Goal: Information Seeking & Learning: Learn about a topic

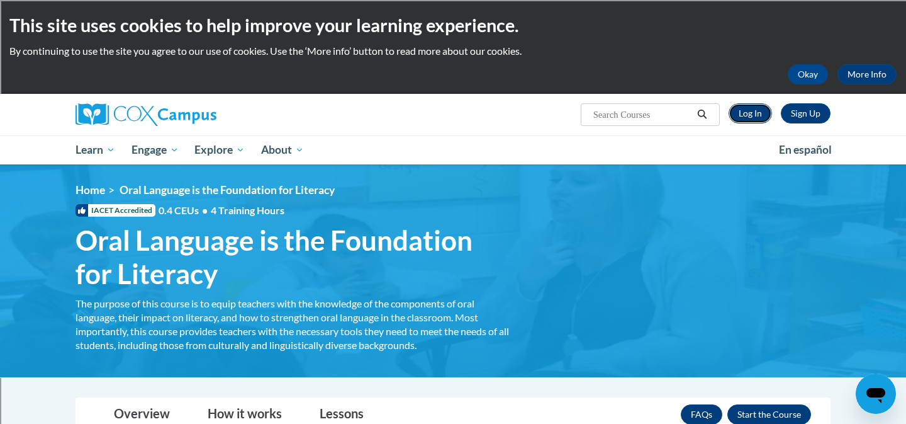
click at [760, 117] on link "Log In" at bounding box center [750, 113] width 43 height 20
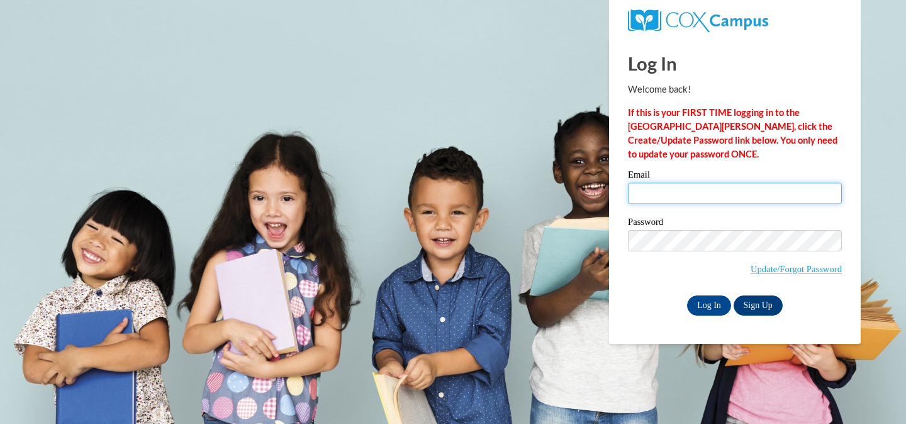
click at [655, 195] on input "Email" at bounding box center [735, 193] width 214 height 21
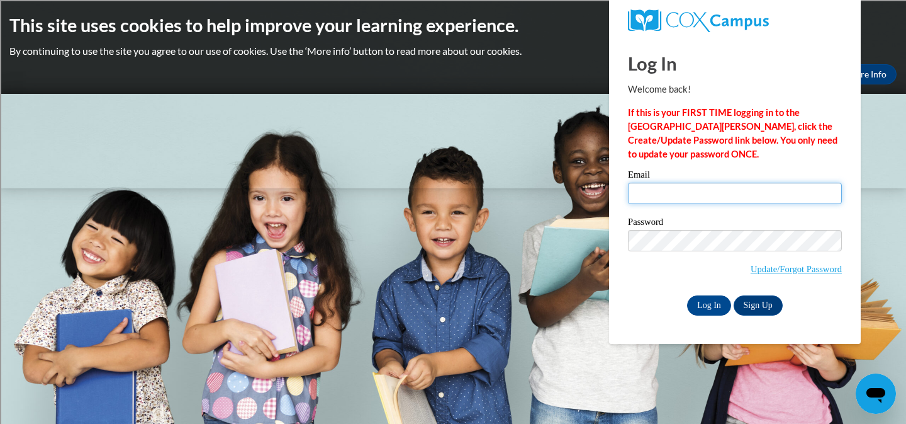
type input "amber.tomasino@franklin.k12.wi.us"
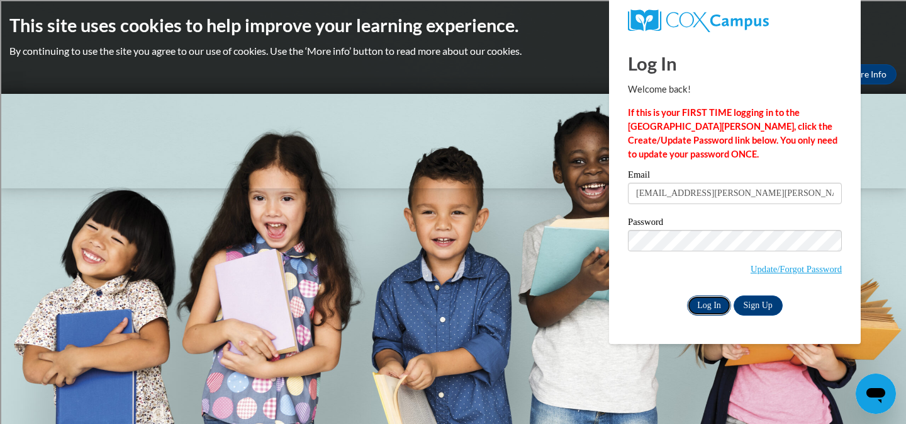
click at [708, 298] on input "Log In" at bounding box center [709, 305] width 44 height 20
click at [698, 300] on input "Log In" at bounding box center [709, 305] width 44 height 20
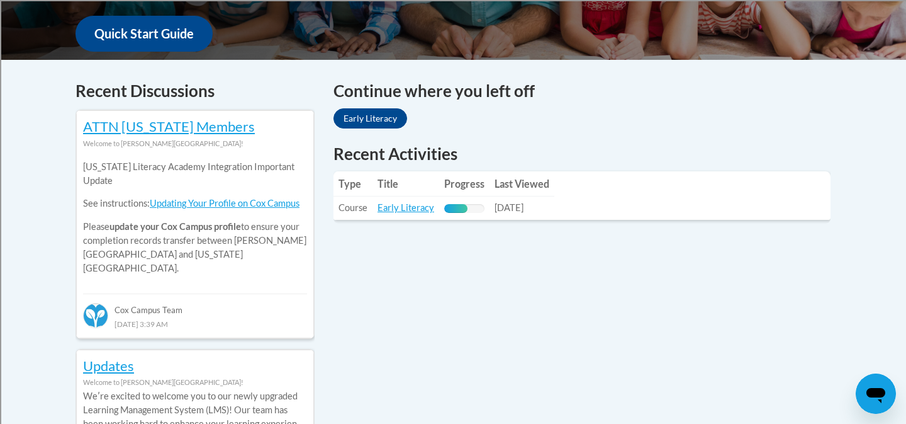
scroll to position [475, 0]
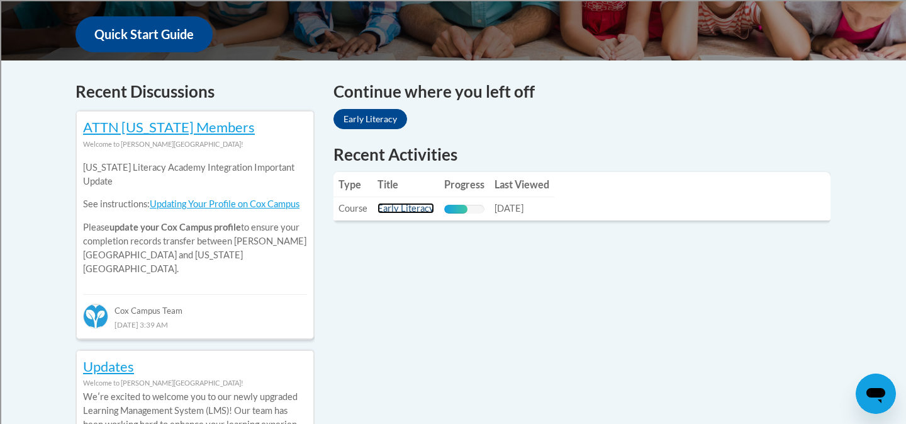
click at [406, 210] on link "Early Literacy" at bounding box center [406, 208] width 57 height 11
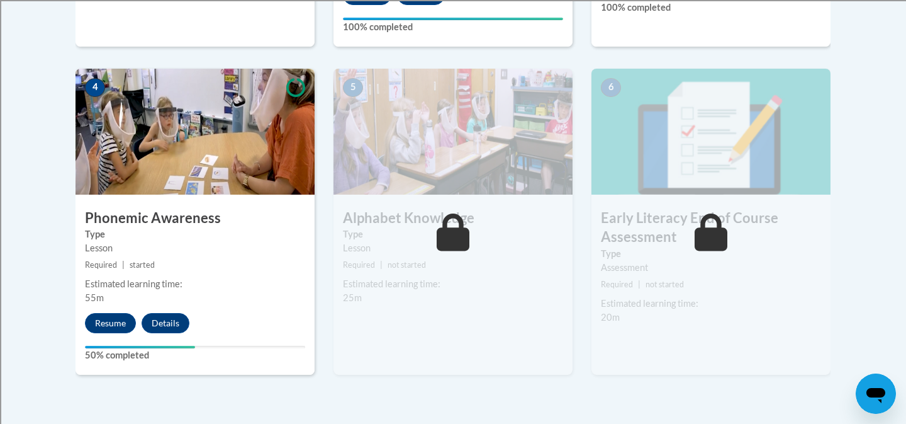
scroll to position [738, 0]
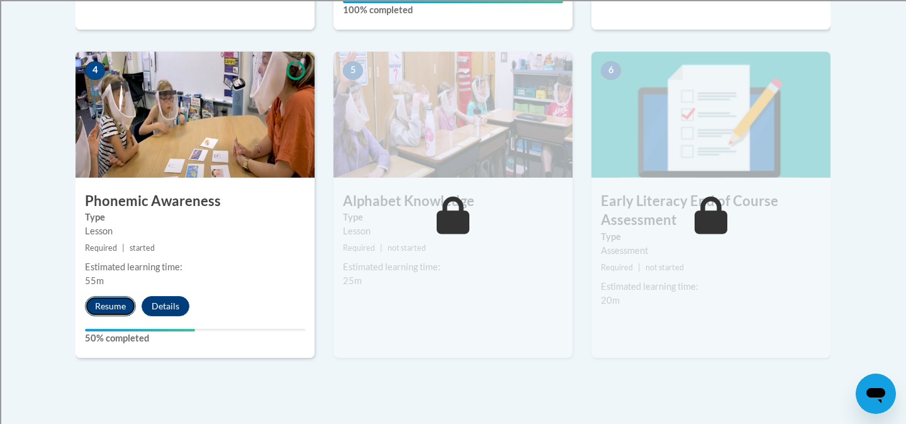
click at [112, 305] on button "Resume" at bounding box center [110, 306] width 51 height 20
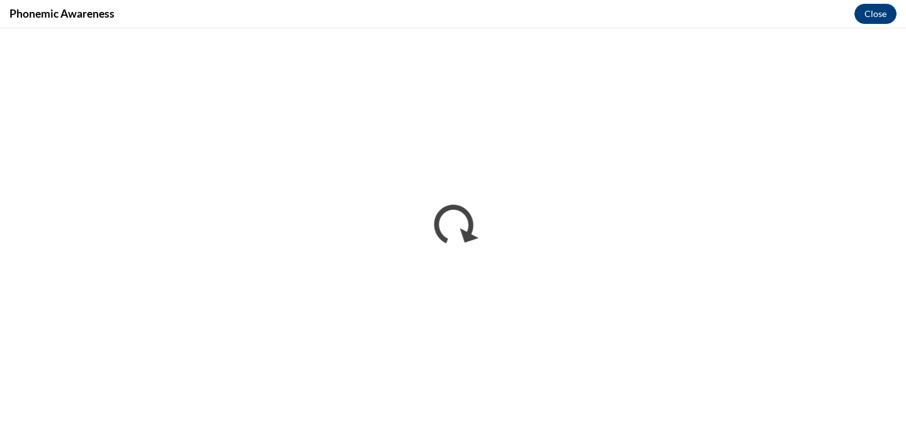
scroll to position [0, 0]
